Goal: Information Seeking & Learning: Learn about a topic

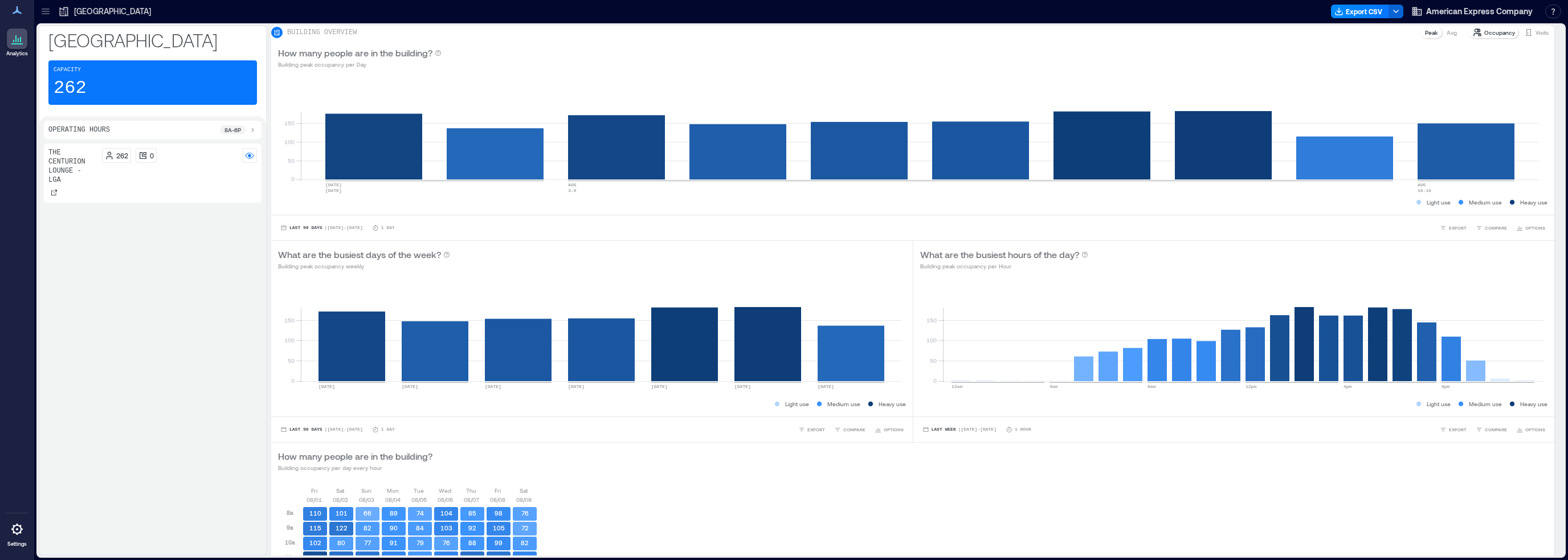
click at [128, 361] on div "The Centurion Lounge - LGA 262 0" at bounding box center [152, 347] width 218 height 407
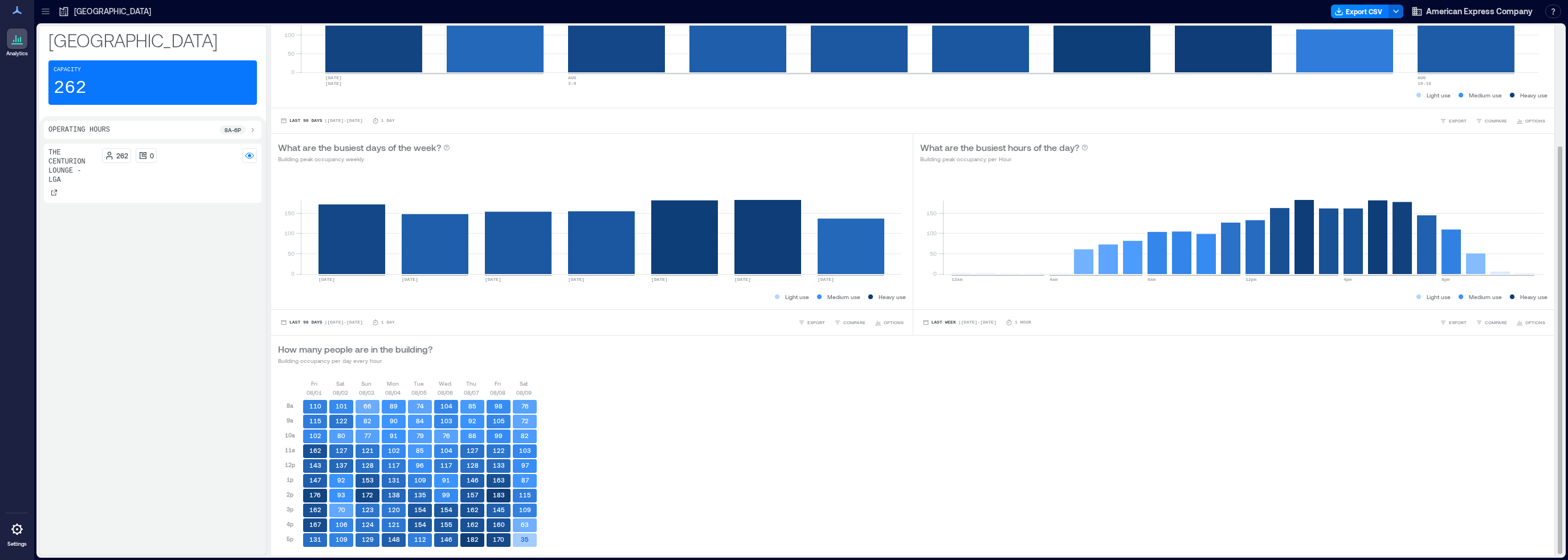
scroll to position [159, 0]
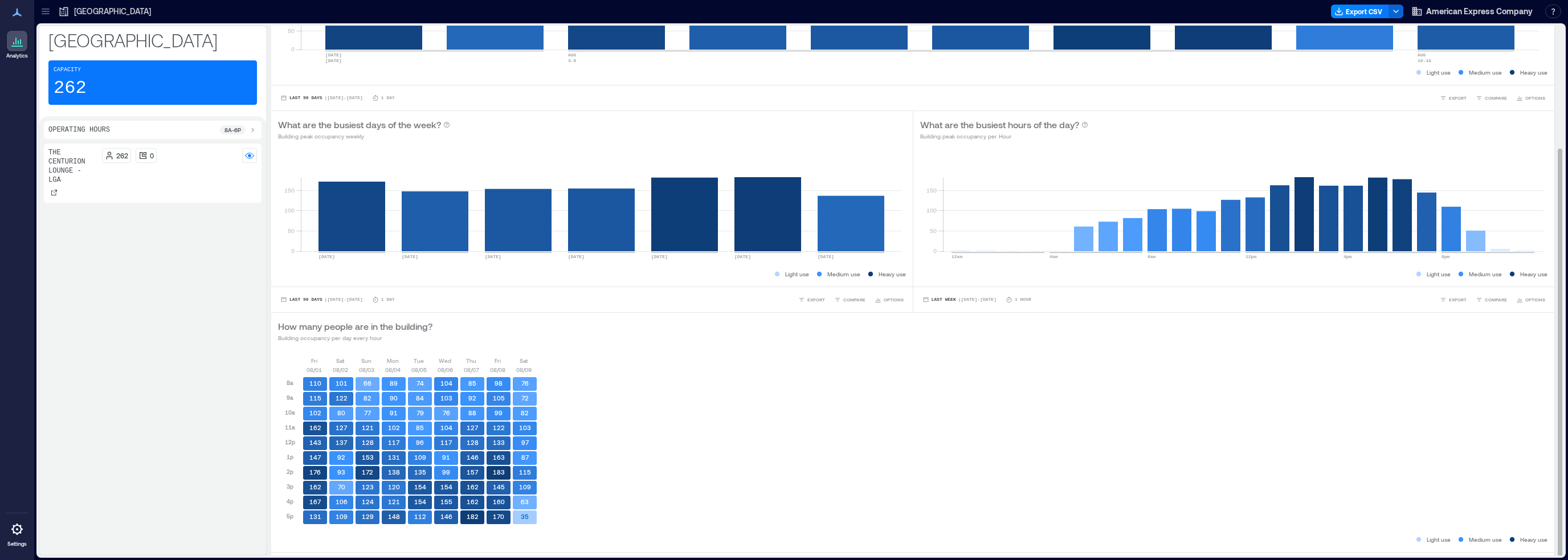
scroll to position [159, 0]
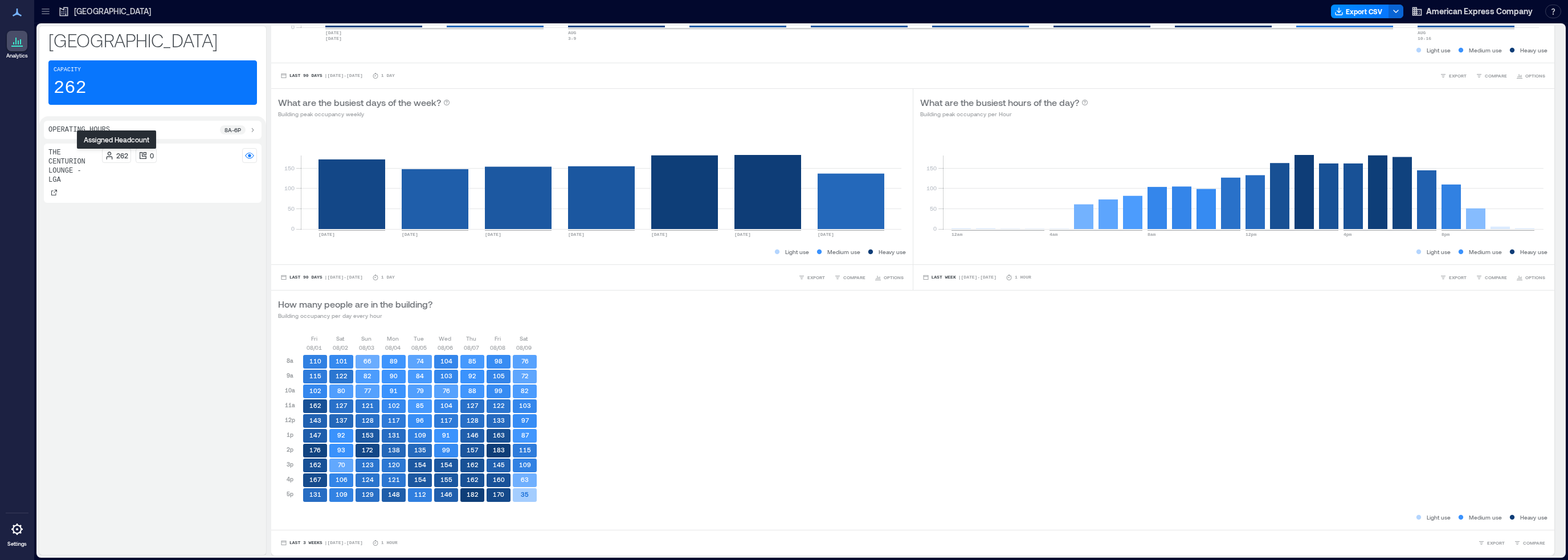
click at [119, 155] on p "262" at bounding box center [122, 156] width 12 height 9
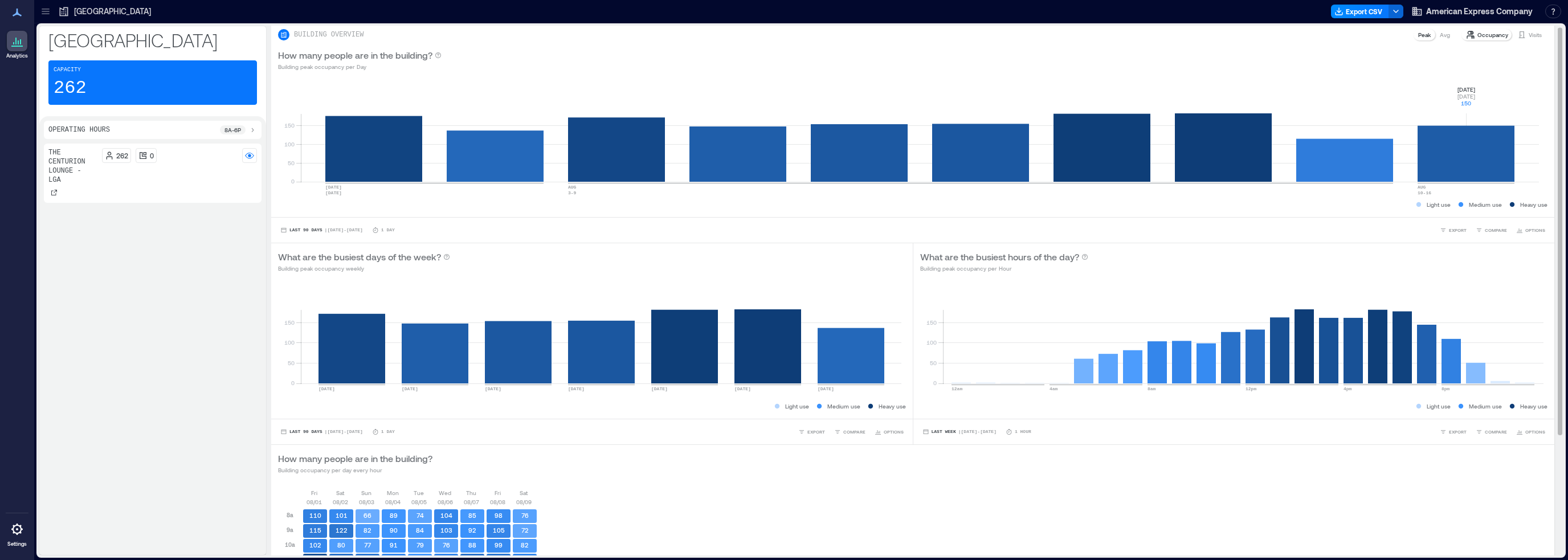
scroll to position [0, 0]
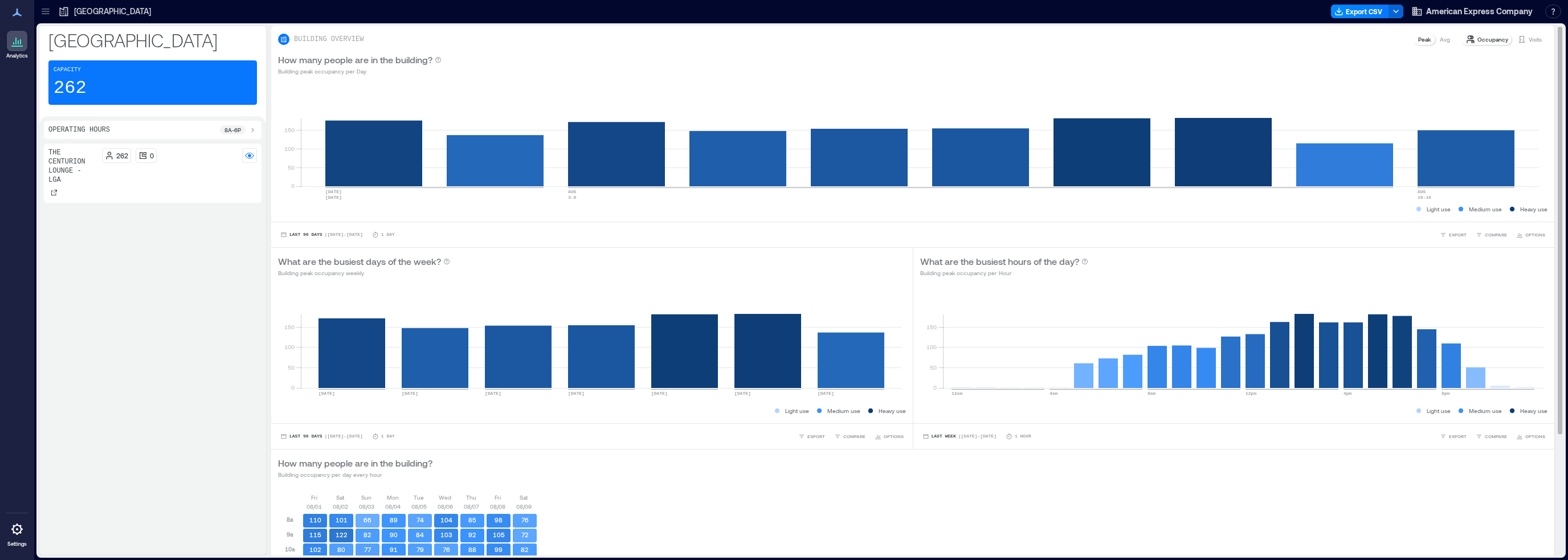
click at [1529, 38] on p "Visits" at bounding box center [1536, 40] width 13 height 9
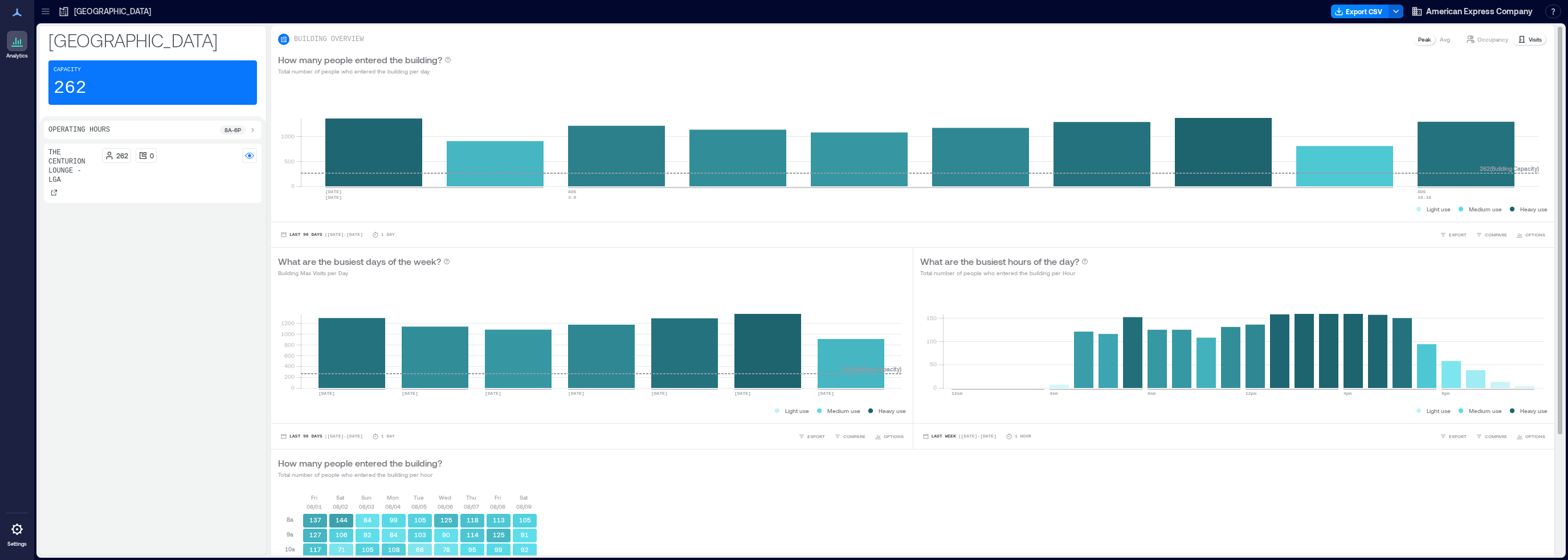
click at [1491, 41] on p "Occupancy" at bounding box center [1492, 40] width 31 height 9
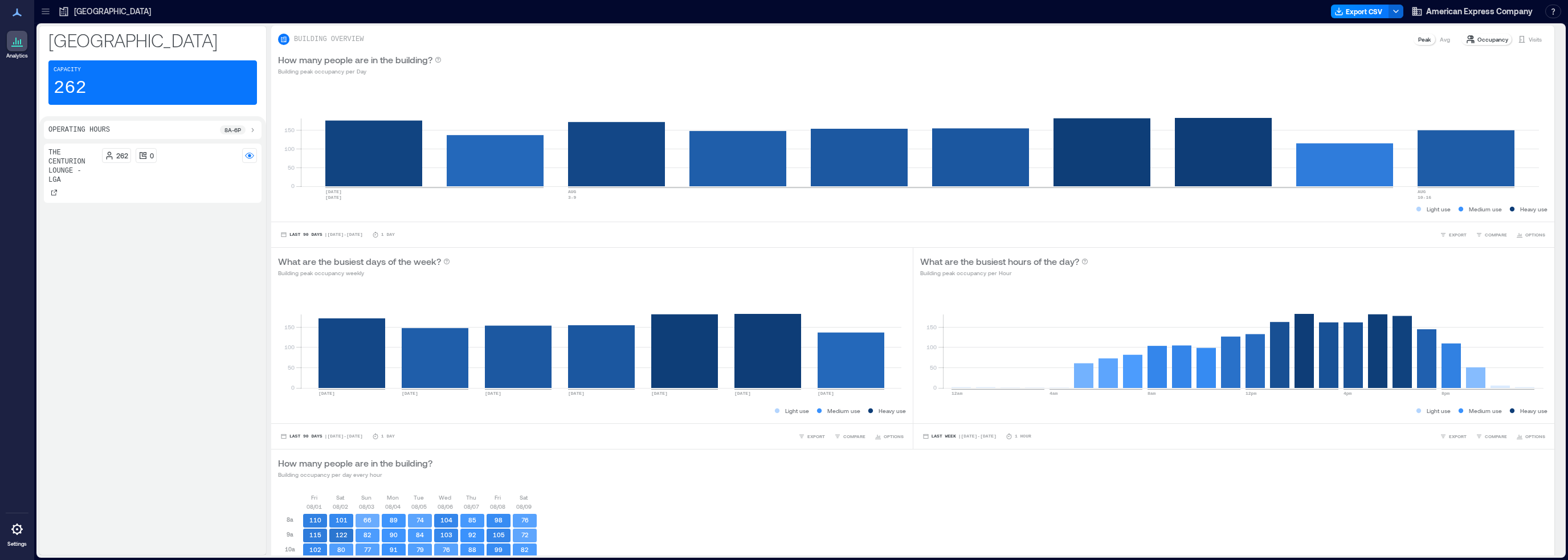
click at [43, 8] on icon at bounding box center [45, 11] width 11 height 11
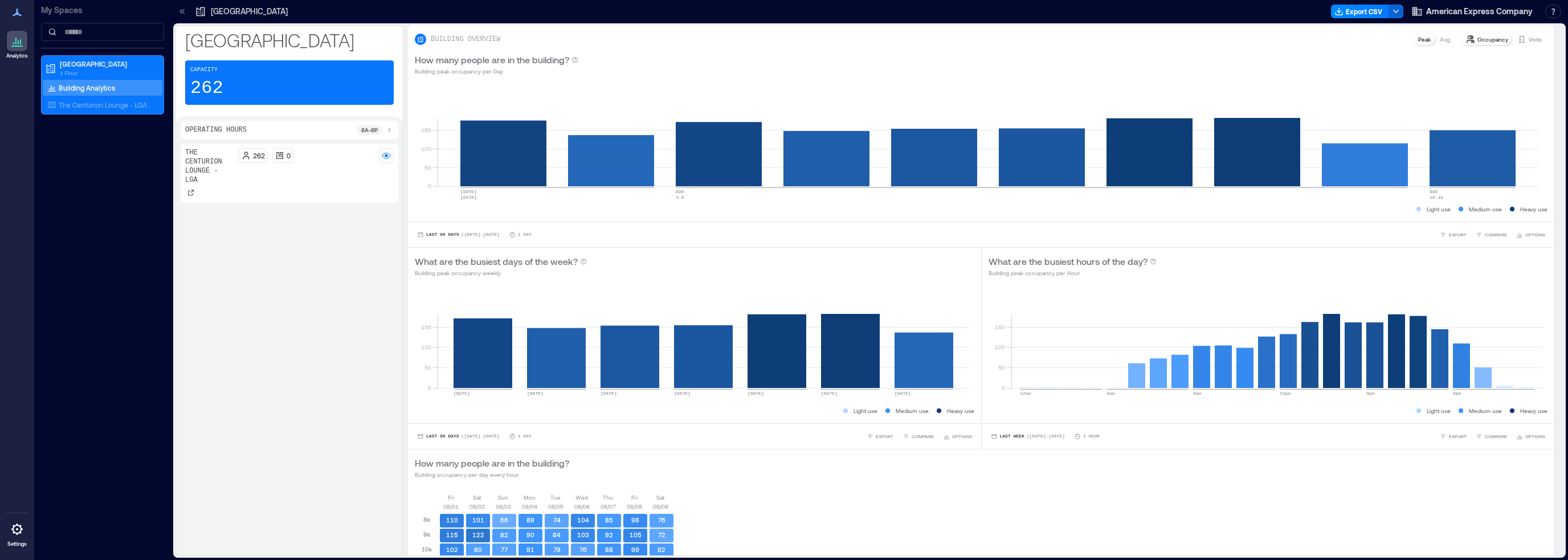
click at [82, 90] on p "Building Analytics" at bounding box center [87, 88] width 57 height 9
click at [123, 98] on div "The Centurion Lounge - LGA" at bounding box center [102, 105] width 120 height 16
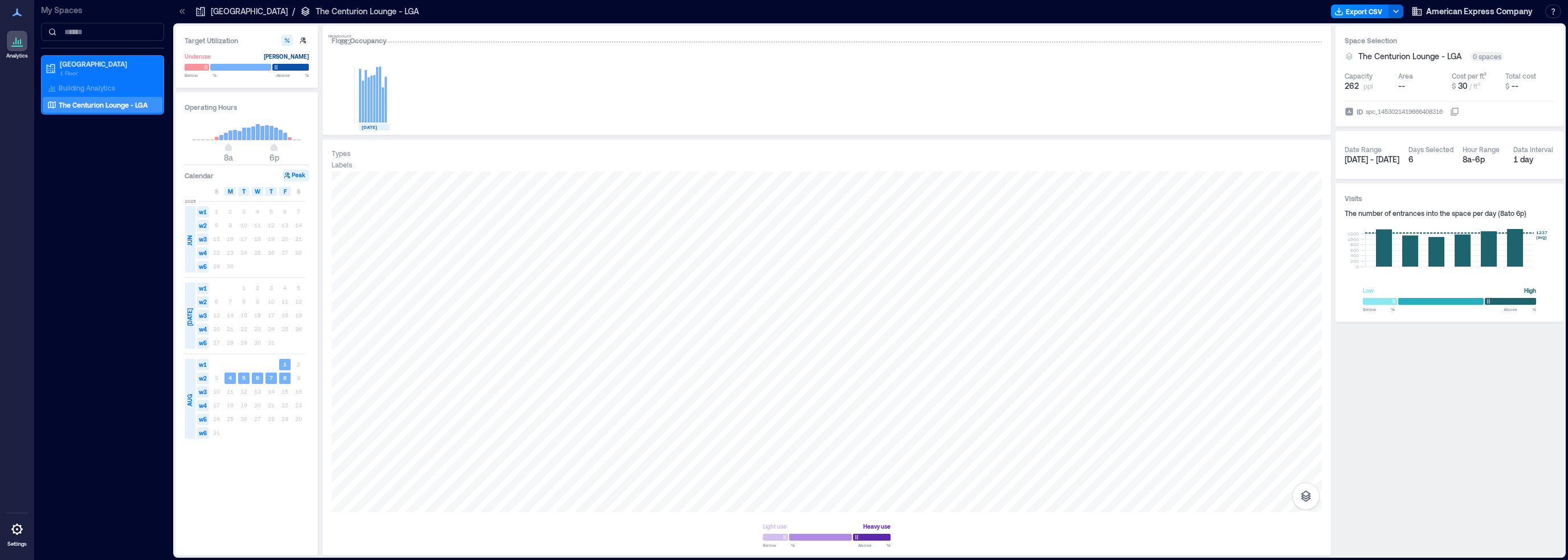
click at [304, 40] on icon "button" at bounding box center [303, 41] width 6 height 6
type input "**"
type input "***"
click at [296, 174] on button "Peak" at bounding box center [295, 176] width 26 height 11
click at [297, 378] on div "3 4 5 6 7 8 9" at bounding box center [257, 379] width 95 height 13
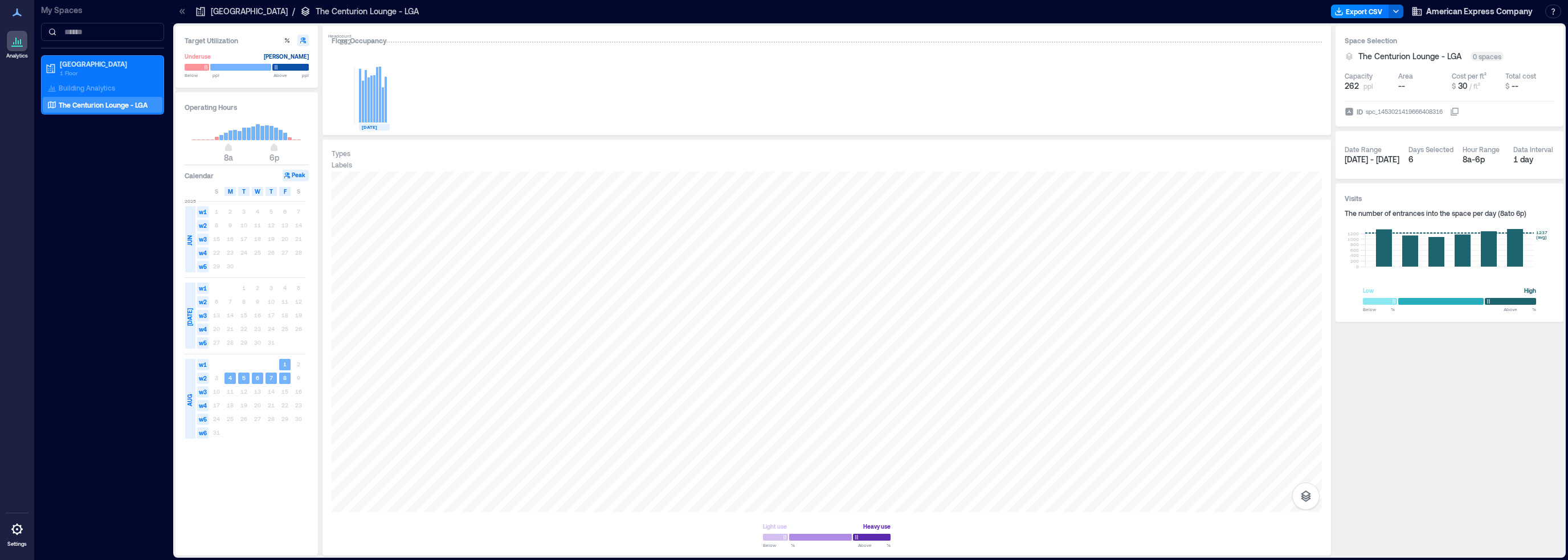
click at [297, 378] on div "3 4 5 6 7 8 9" at bounding box center [257, 379] width 95 height 13
click at [1459, 110] on icon at bounding box center [1455, 111] width 9 height 9
click at [1459, 111] on icon at bounding box center [1455, 111] width 9 height 9
click at [1299, 501] on icon "button" at bounding box center [1306, 497] width 13 height 13
click at [1304, 438] on icon "button" at bounding box center [1307, 435] width 11 height 10
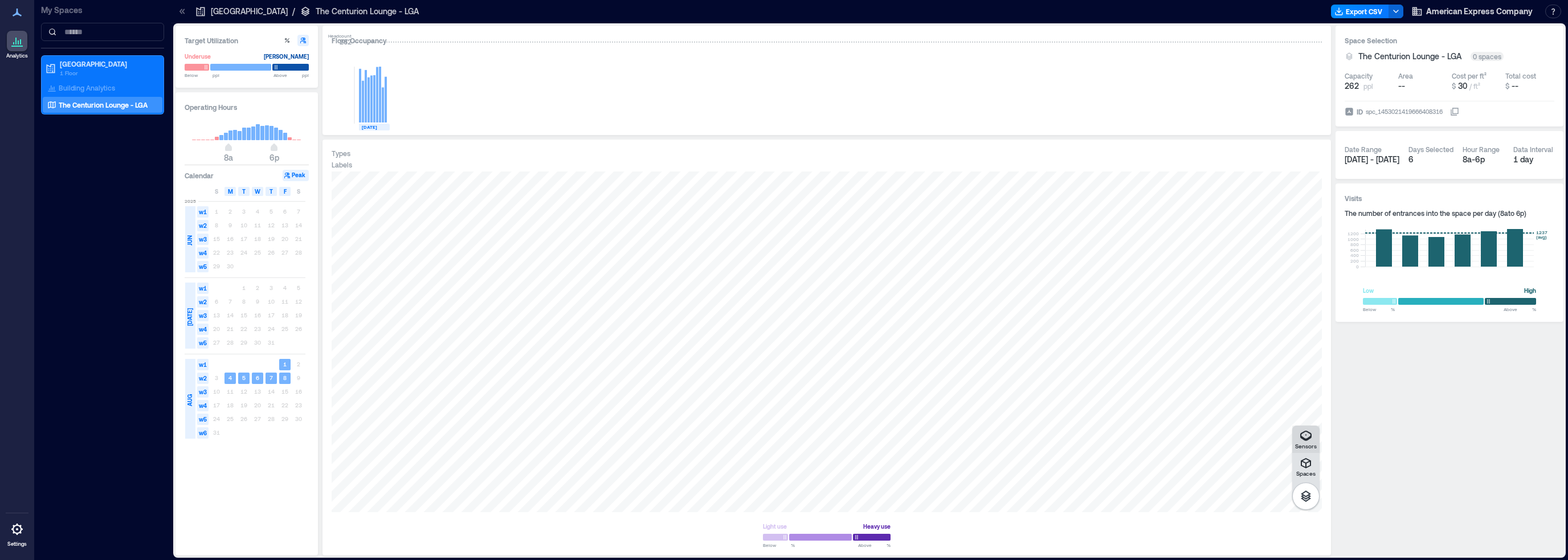
click at [1307, 443] on p "Sensors" at bounding box center [1306, 446] width 22 height 7
click at [1307, 468] on icon "button" at bounding box center [1306, 464] width 13 height 13
click at [1301, 494] on icon "button" at bounding box center [1306, 497] width 13 height 13
click at [103, 92] on p "Building Analytics" at bounding box center [87, 88] width 57 height 9
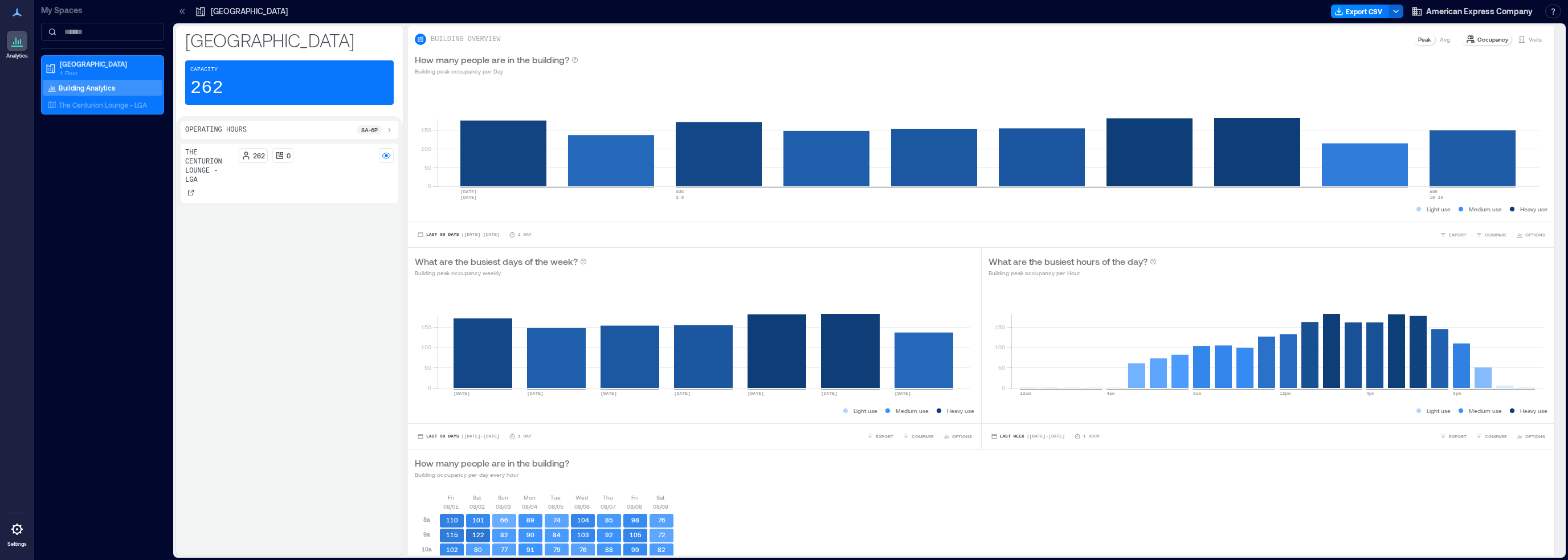
click at [187, 10] on icon at bounding box center [182, 11] width 11 height 11
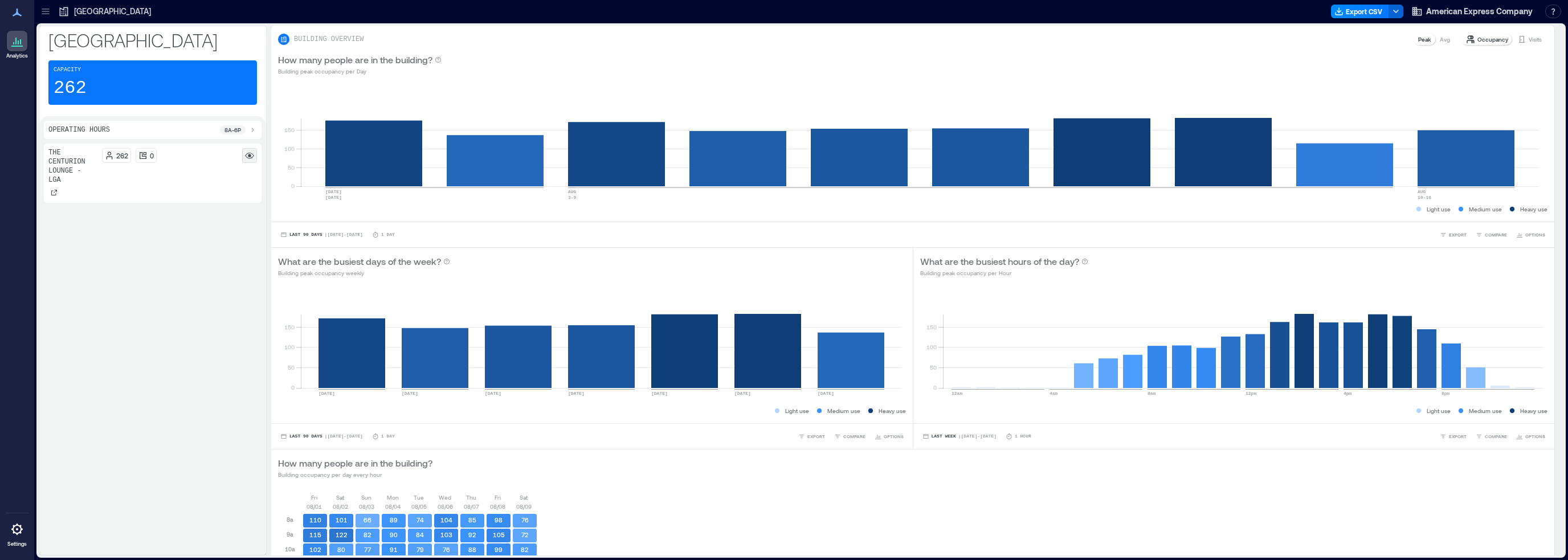
click at [251, 148] on div at bounding box center [250, 156] width 15 height 15
click at [248, 155] on rect at bounding box center [250, 156] width 9 height 9
click at [255, 127] on icon at bounding box center [253, 130] width 9 height 9
drag, startPoint x: 120, startPoint y: 141, endPoint x: 101, endPoint y: 141, distance: 19.0
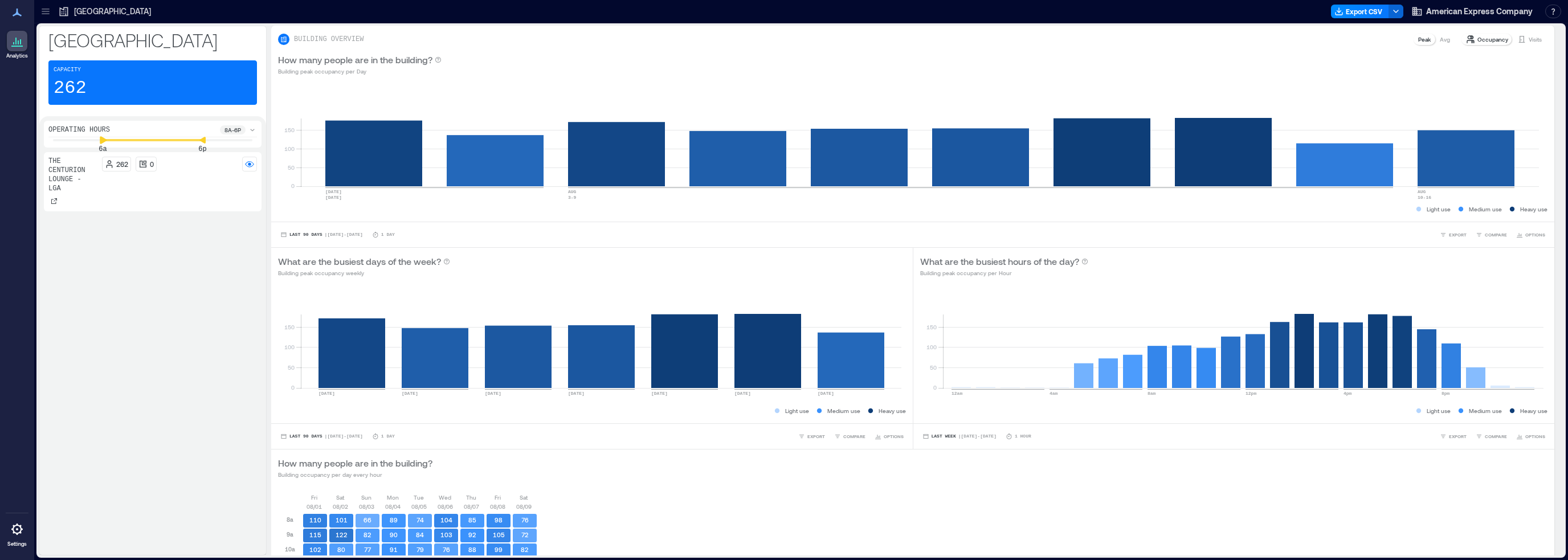
click at [101, 141] on icon at bounding box center [103, 140] width 7 height 8
drag, startPoint x: 203, startPoint y: 140, endPoint x: 232, endPoint y: 141, distance: 29.0
click at [232, 141] on icon at bounding box center [235, 140] width 7 height 8
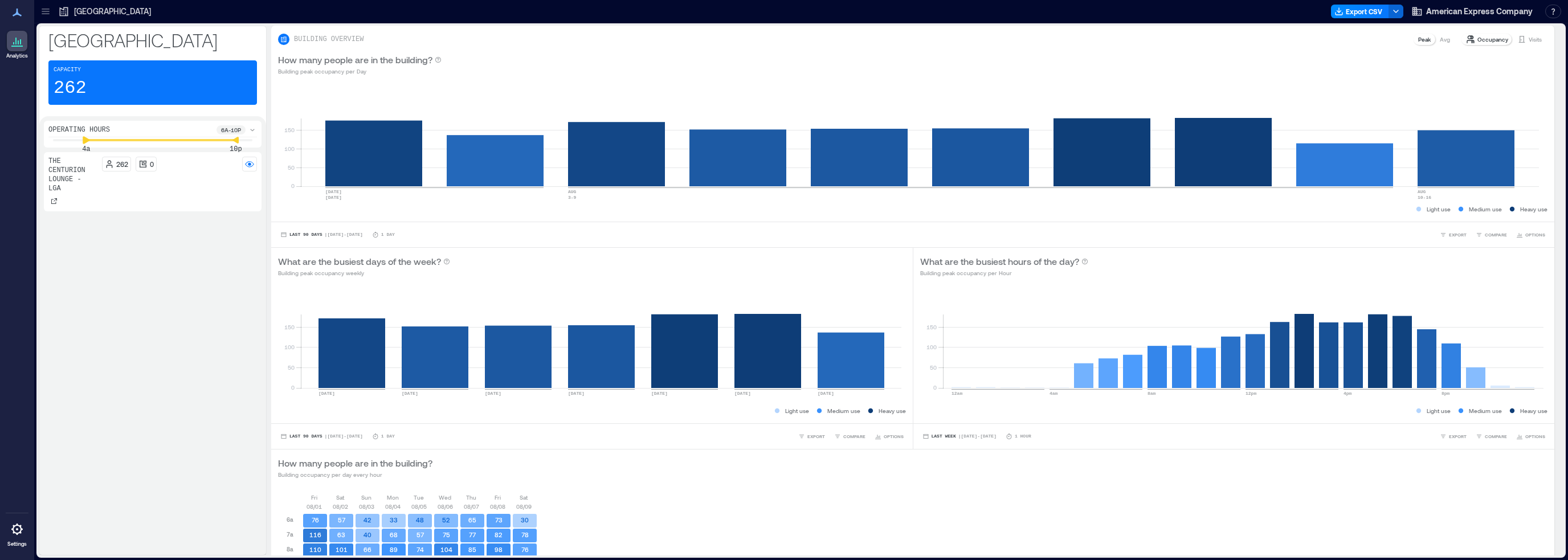
drag, startPoint x: 101, startPoint y: 140, endPoint x: 90, endPoint y: 142, distance: 11.2
click at [90, 142] on icon at bounding box center [86, 140] width 8 height 8
drag, startPoint x: 87, startPoint y: 142, endPoint x: 98, endPoint y: 142, distance: 11.0
click at [98, 142] on icon at bounding box center [94, 140] width 8 height 8
click at [1557, 12] on button "button" at bounding box center [1553, 11] width 16 height 13
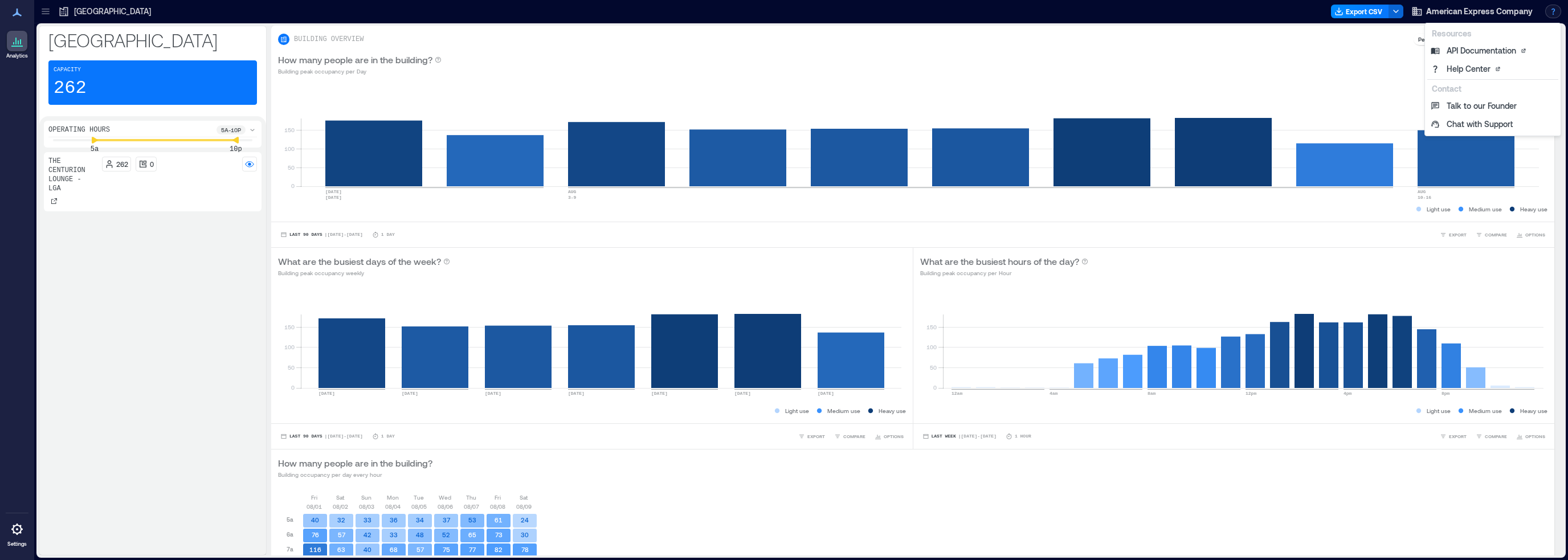
click at [17, 535] on div at bounding box center [17, 530] width 21 height 21
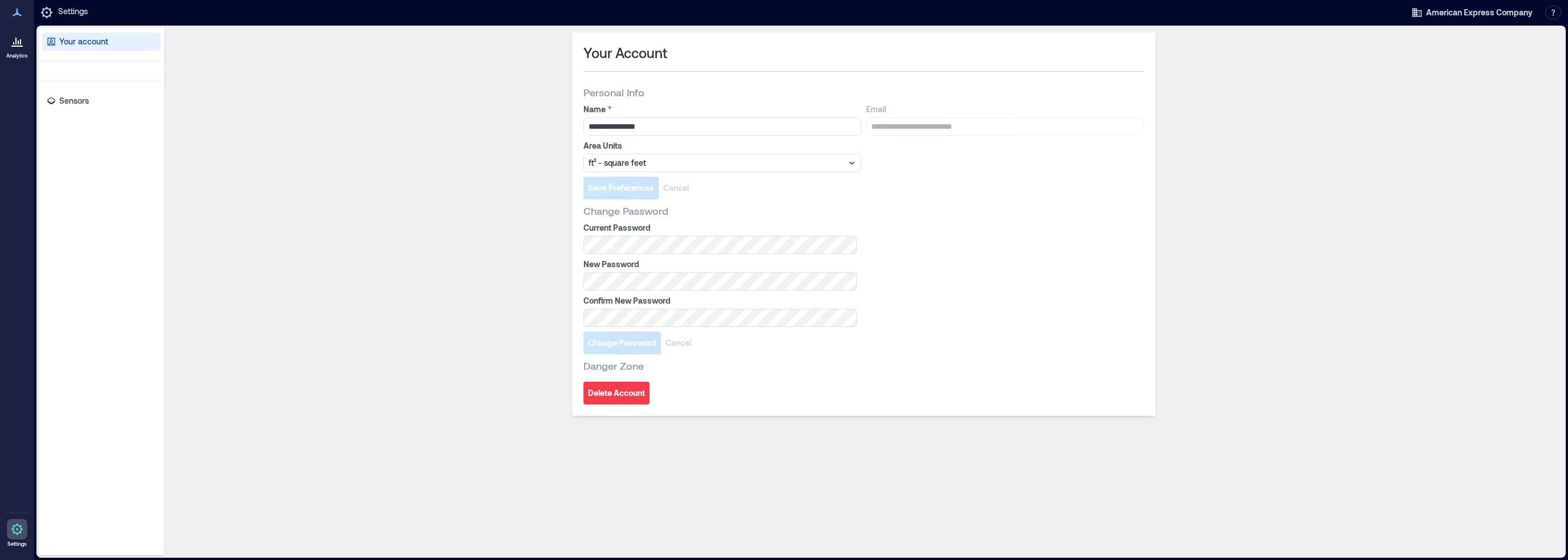
click at [17, 535] on div at bounding box center [17, 530] width 21 height 21
click at [59, 104] on p "Sensors" at bounding box center [74, 101] width 29 height 11
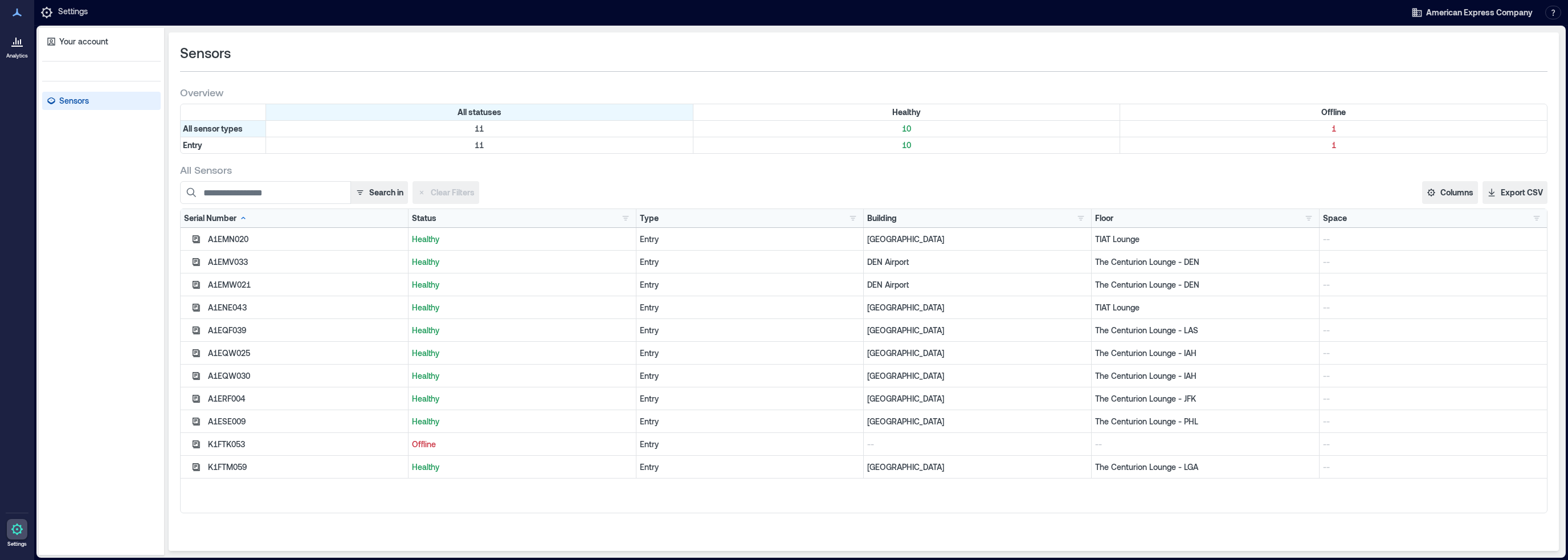
click at [17, 48] on div at bounding box center [17, 42] width 21 height 21
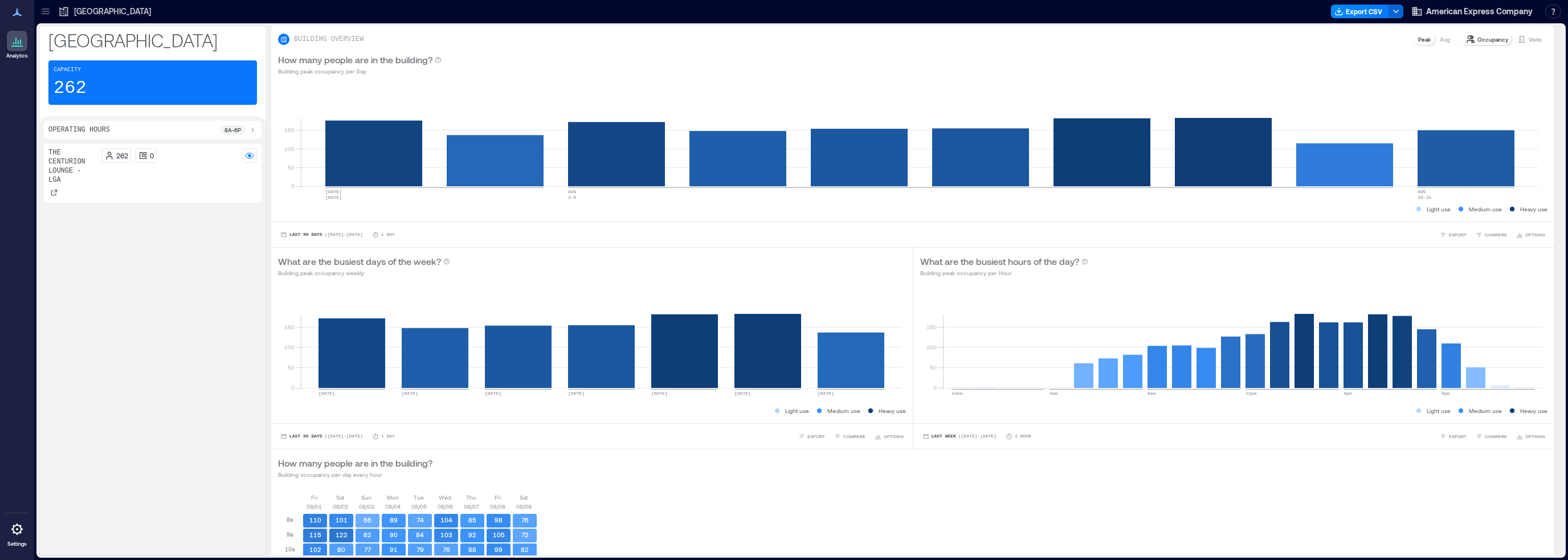
click at [1529, 38] on p "Visits" at bounding box center [1536, 40] width 13 height 9
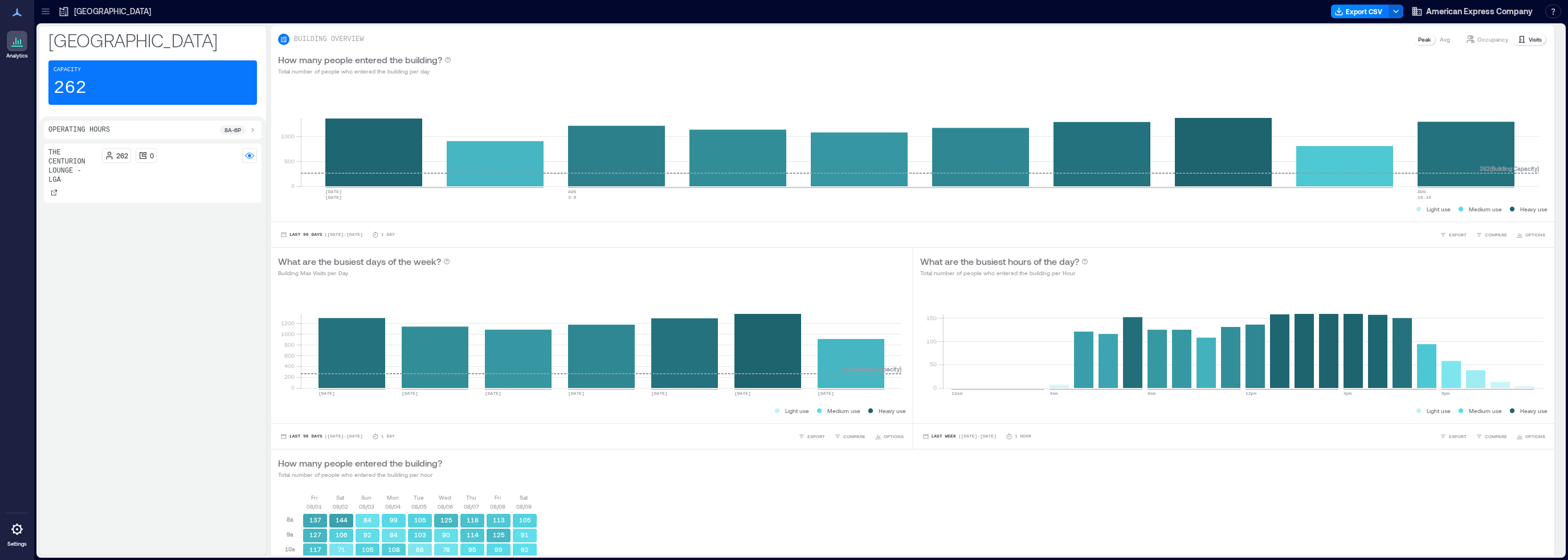
click at [1478, 41] on p "Occupancy" at bounding box center [1492, 40] width 31 height 9
